Goal: Navigation & Orientation: Find specific page/section

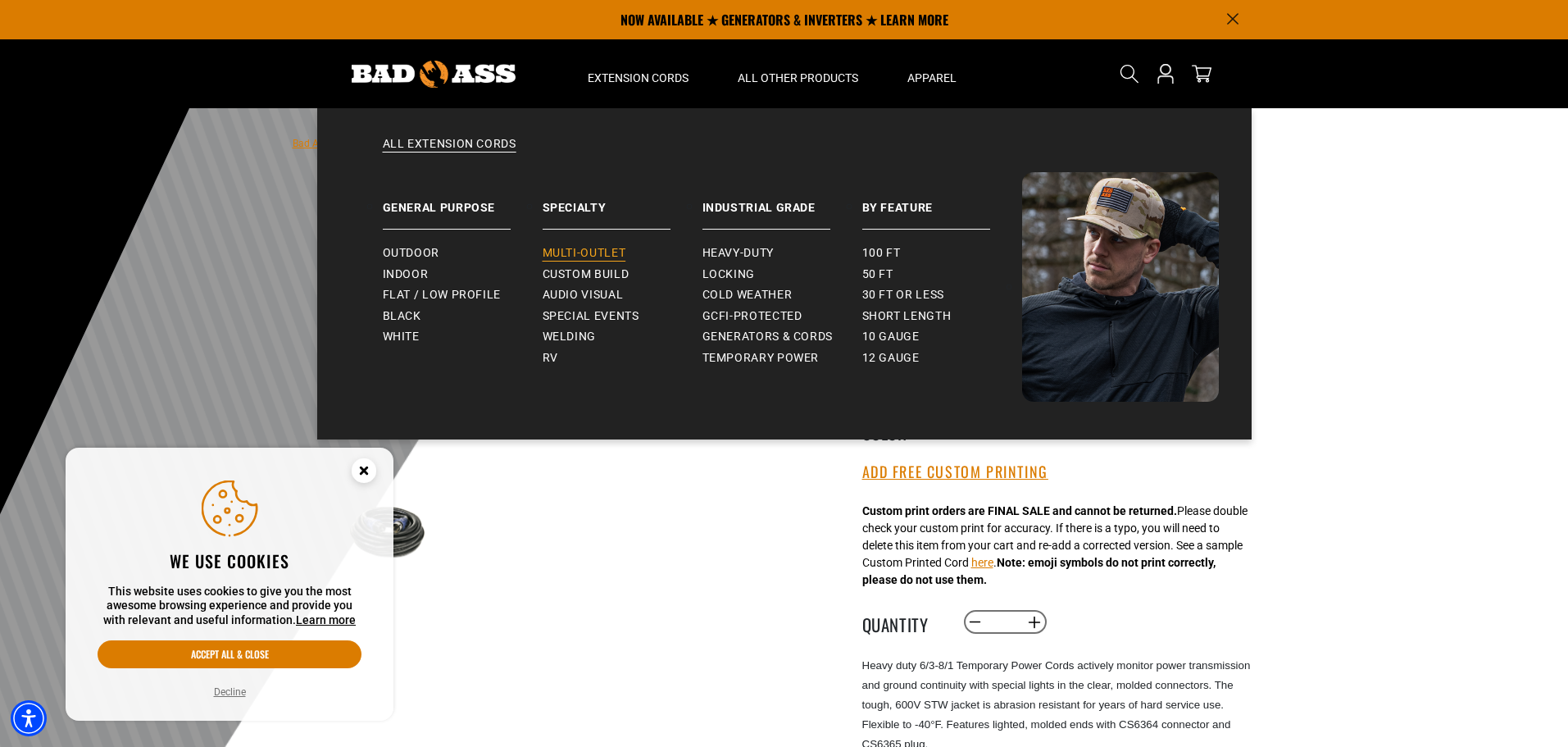
click at [580, 251] on span "Multi-Outlet" at bounding box center [583, 253] width 83 height 15
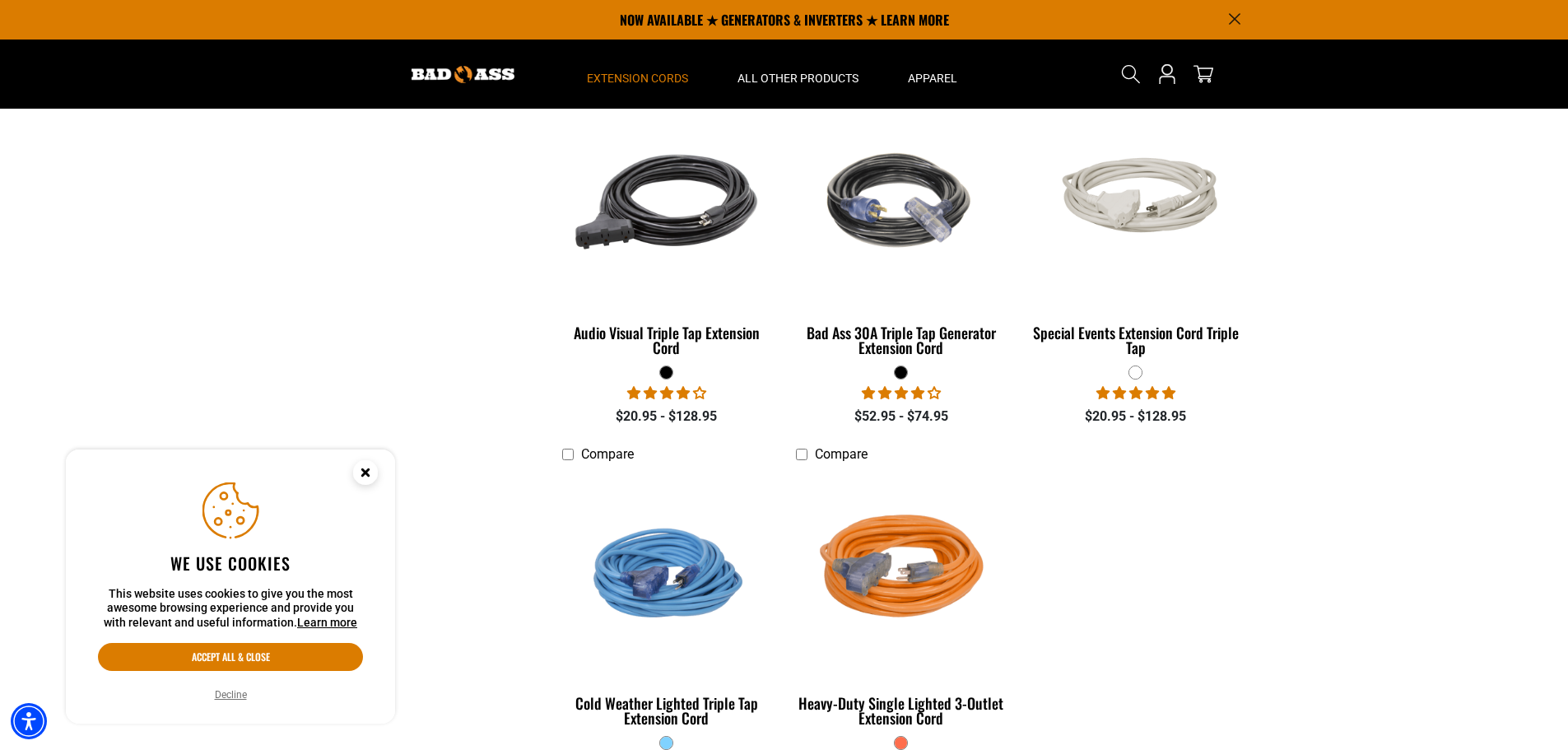
scroll to position [988, 0]
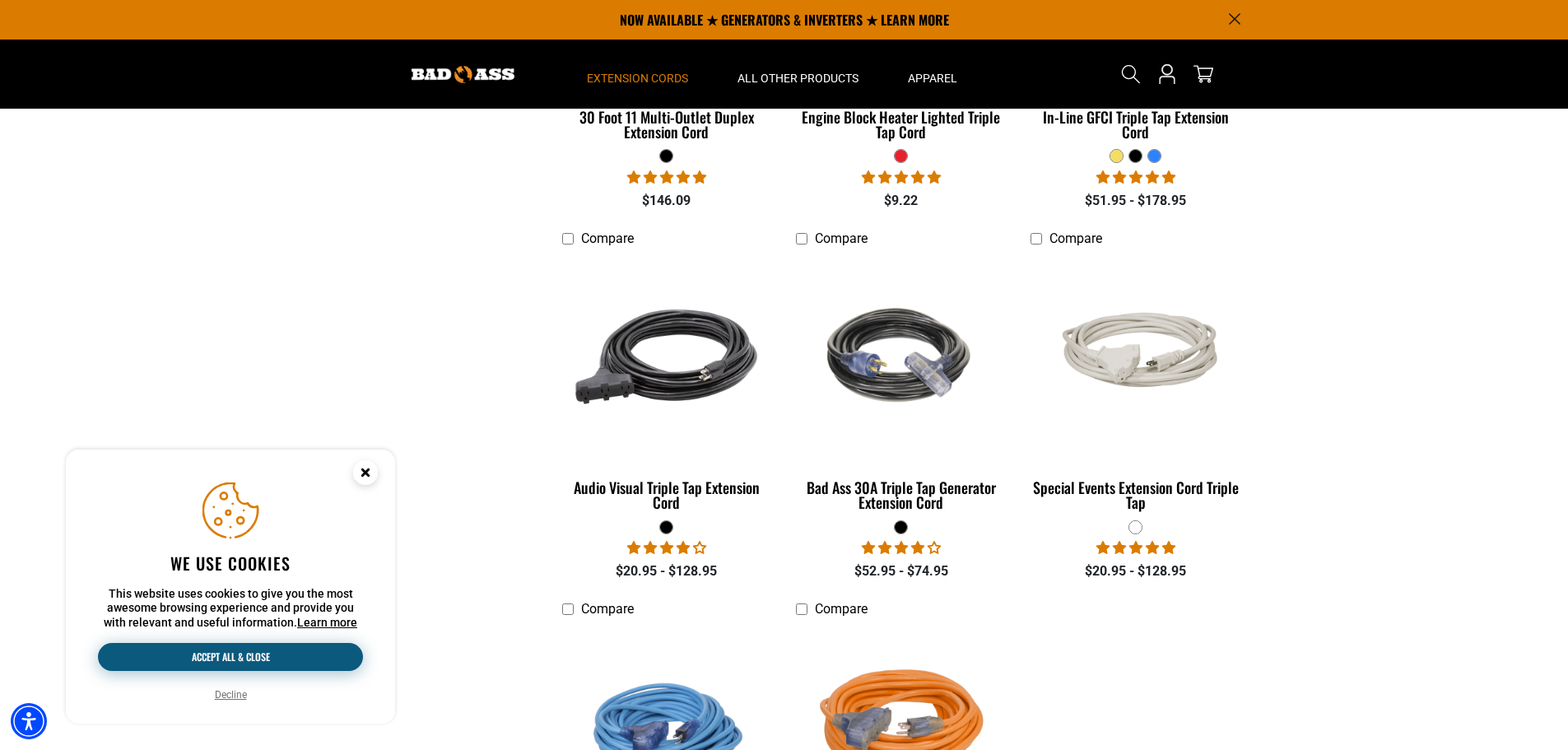
click at [266, 655] on button "Accept all & close" at bounding box center [230, 656] width 265 height 28
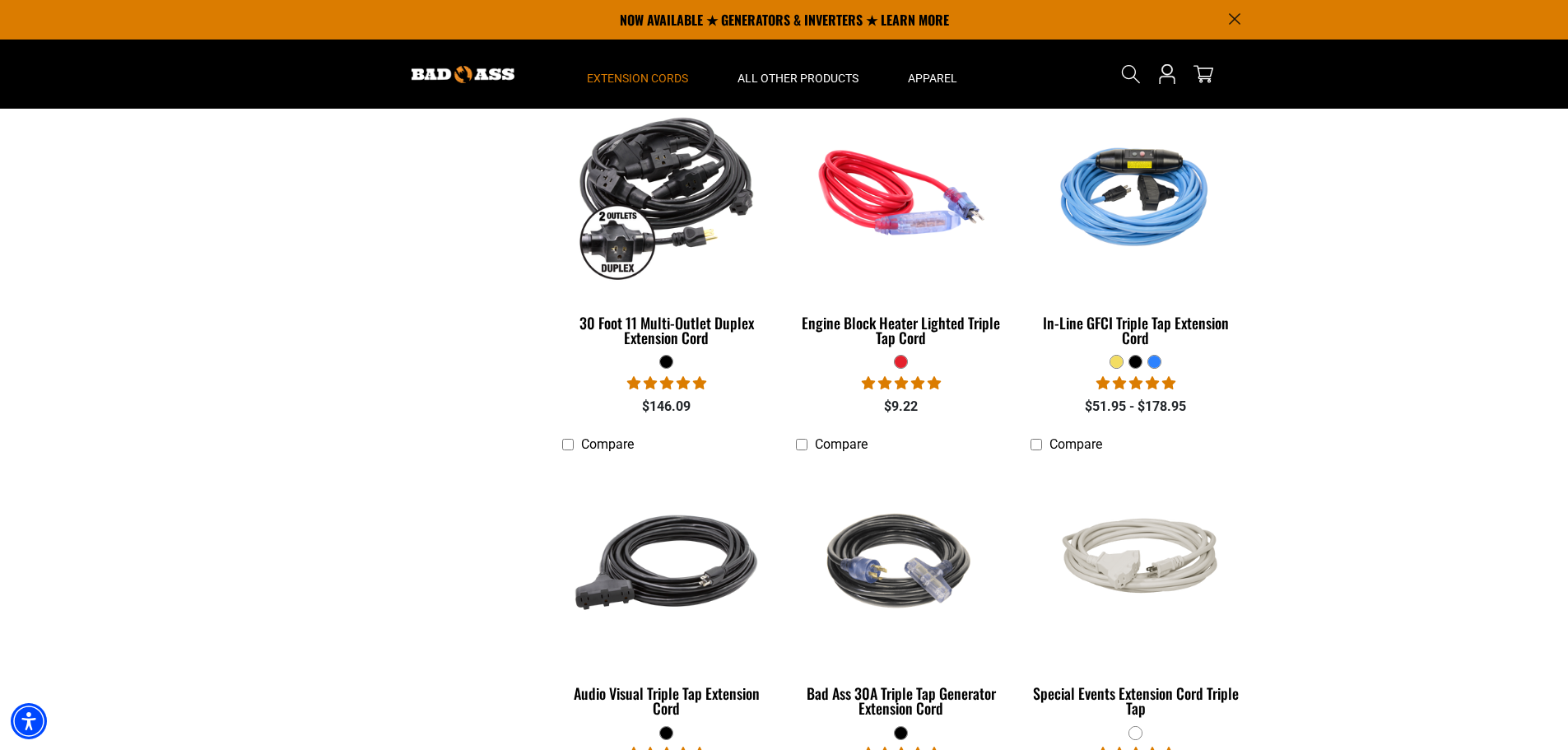
scroll to position [576, 0]
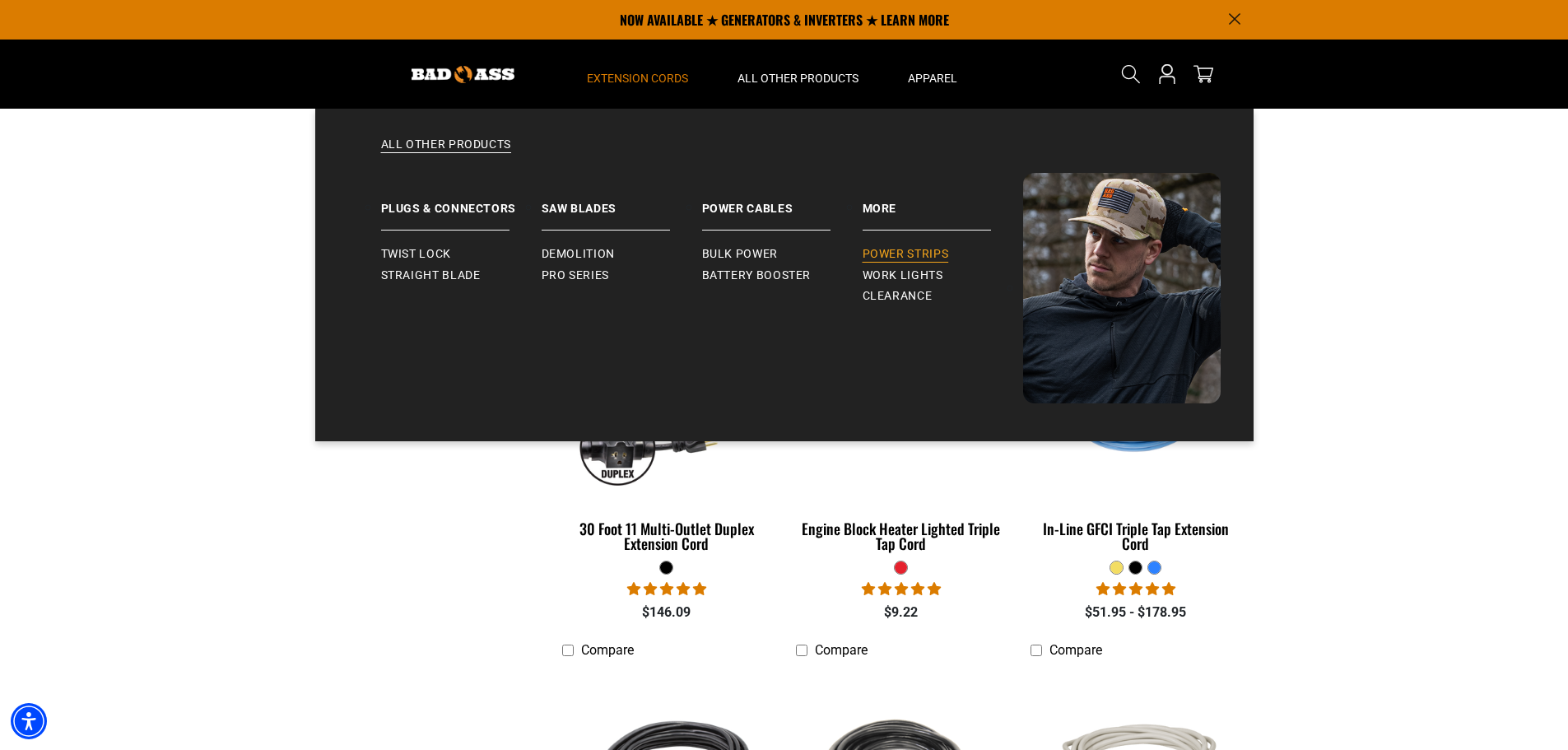
click at [922, 252] on span "Power Strips" at bounding box center [905, 254] width 86 height 15
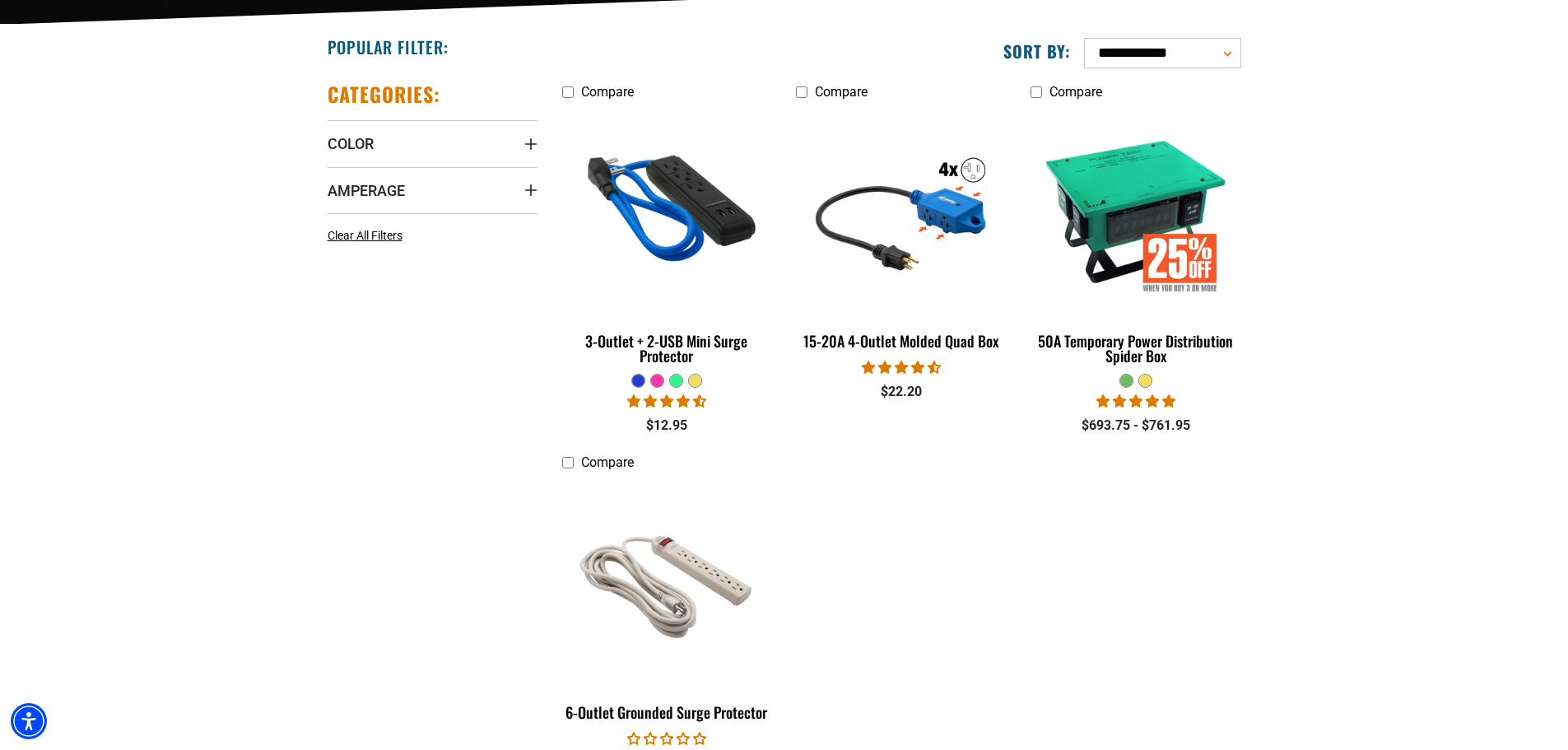
scroll to position [411, 0]
